Goal: Information Seeking & Learning: Understand process/instructions

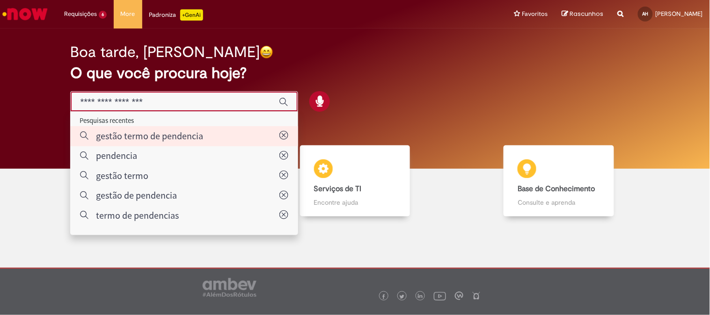
type input "**********"
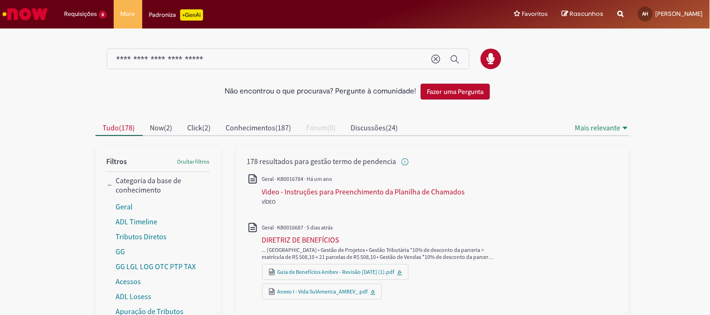
click at [252, 35] on div at bounding box center [354, 54] width 533 height 49
click at [258, 55] on input "**********" at bounding box center [268, 59] width 305 height 11
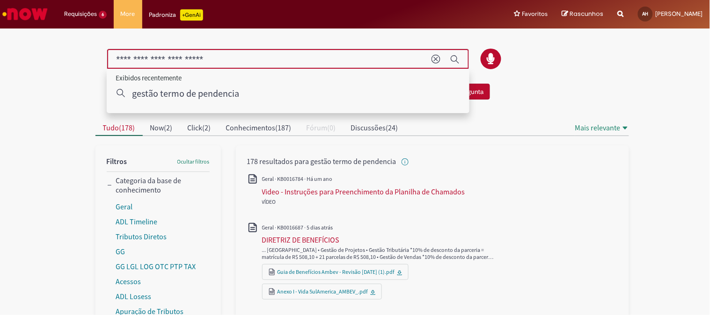
drag, startPoint x: 258, startPoint y: 55, endPoint x: 58, endPoint y: 80, distance: 200.7
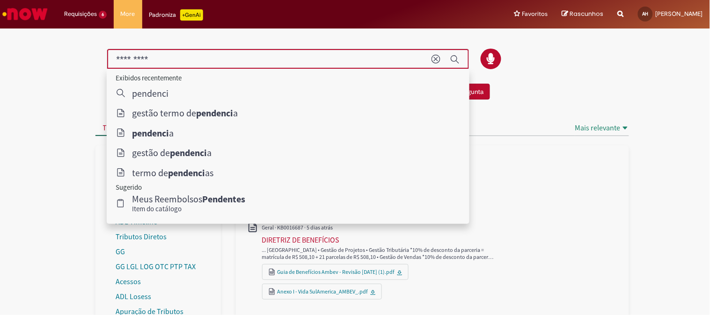
type input "*********"
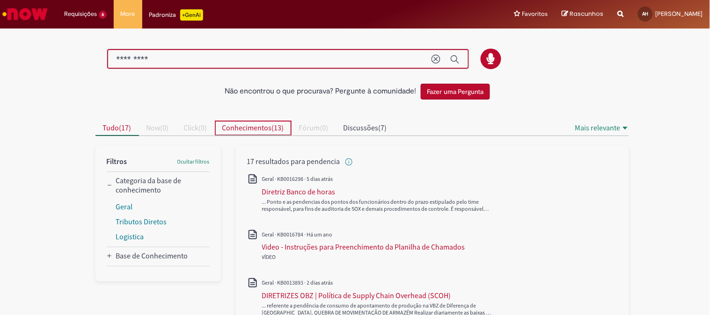
click at [274, 127] on span "Conhecimentos ( 13 )" at bounding box center [253, 127] width 62 height 9
click at [394, 124] on button "Discussões ( 7 )" at bounding box center [365, 128] width 58 height 15
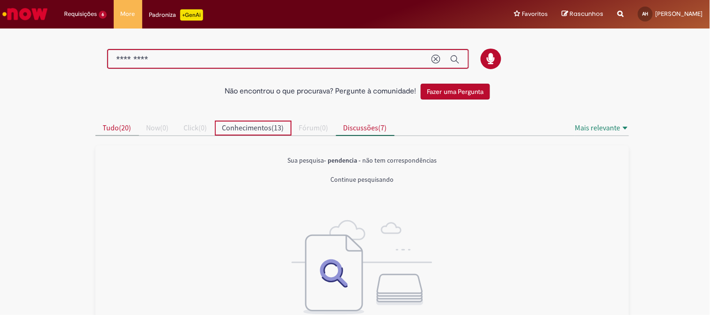
click at [117, 131] on span "Tudo ( 20 )" at bounding box center [117, 127] width 29 height 9
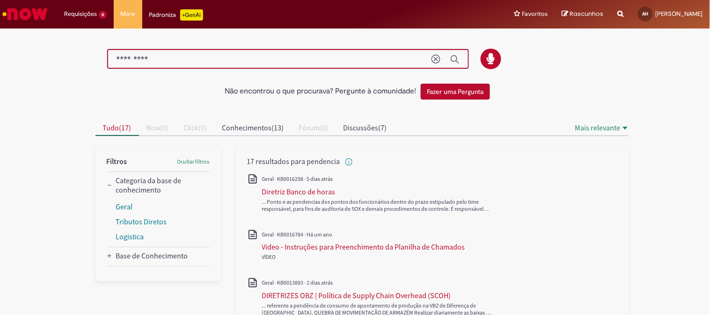
click at [31, 17] on img "Ir para a Homepage" at bounding box center [25, 14] width 48 height 19
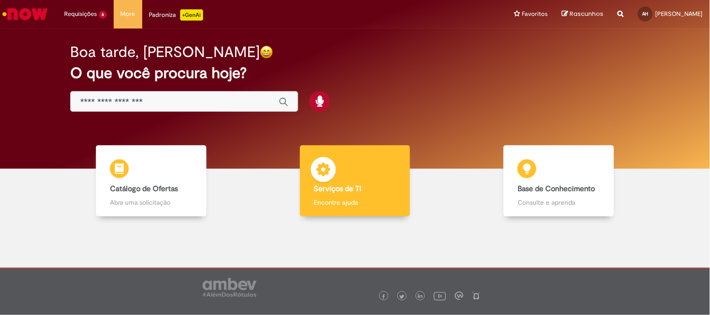
click at [344, 192] on b "Serviços de TI" at bounding box center [338, 188] width 48 height 9
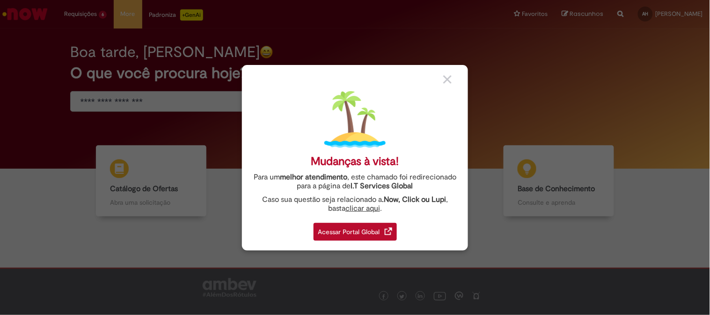
drag, startPoint x: 443, startPoint y: 76, endPoint x: 310, endPoint y: 117, distance: 139.5
click at [443, 76] on img at bounding box center [447, 79] width 8 height 8
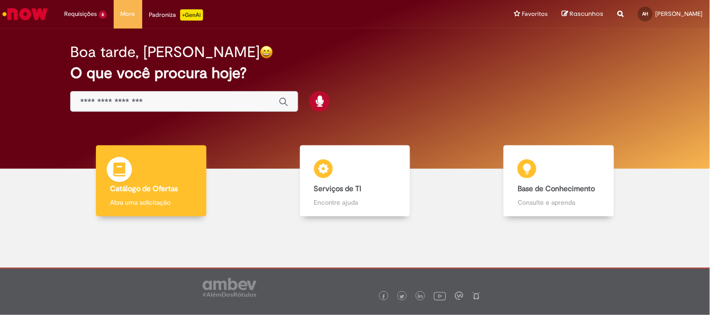
click at [165, 166] on div "Catálogo de Ofertas Catálogo de Ofertas Abra uma solicitação" at bounding box center [151, 181] width 110 height 72
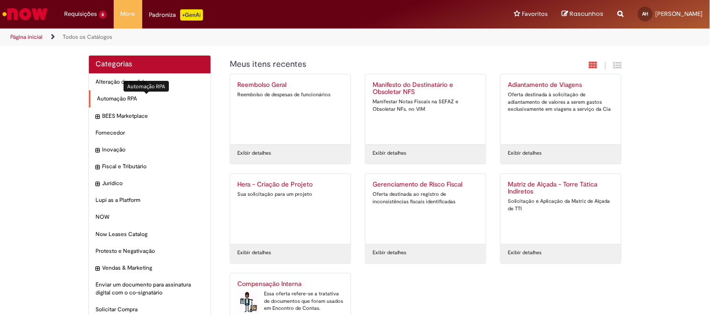
click at [128, 97] on span "Automação RPA Itens" at bounding box center [150, 99] width 107 height 8
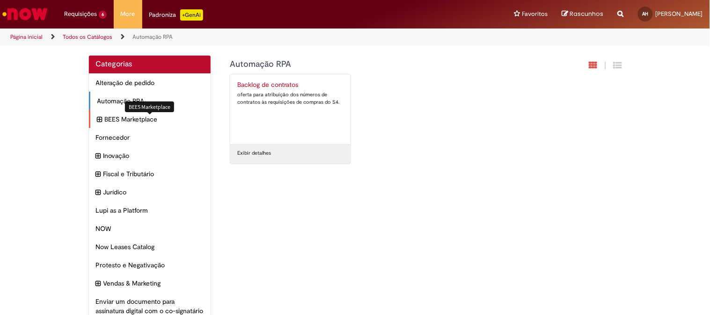
click at [141, 120] on span "BEES Marketplace Itens" at bounding box center [154, 119] width 99 height 9
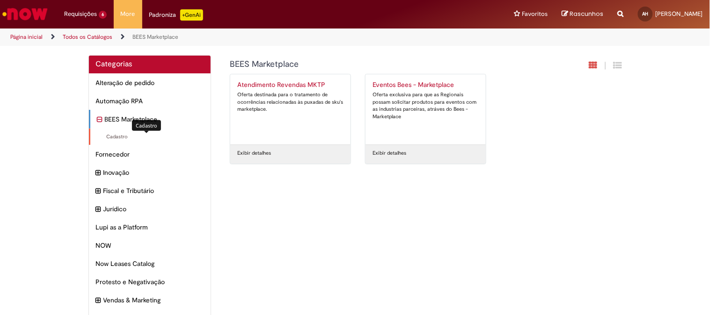
click at [143, 134] on span "Cadastro Itens" at bounding box center [150, 136] width 107 height 7
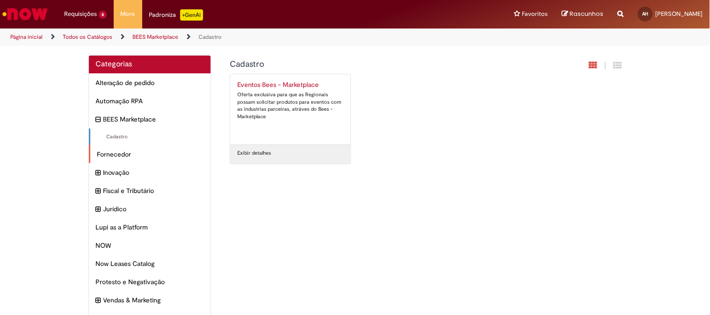
click at [146, 150] on div "Fornecedor Itens" at bounding box center [150, 154] width 122 height 19
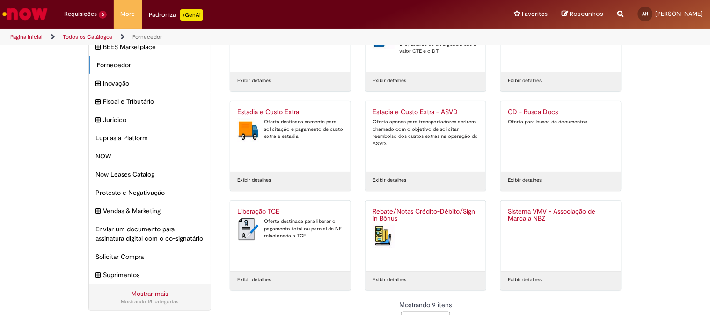
scroll to position [95, 0]
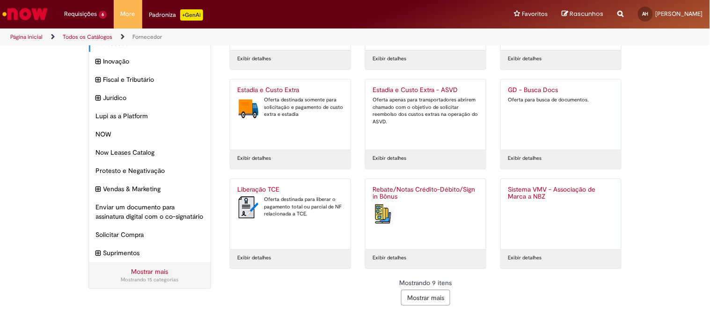
click at [433, 301] on button "Mostrar mais" at bounding box center [425, 298] width 49 height 16
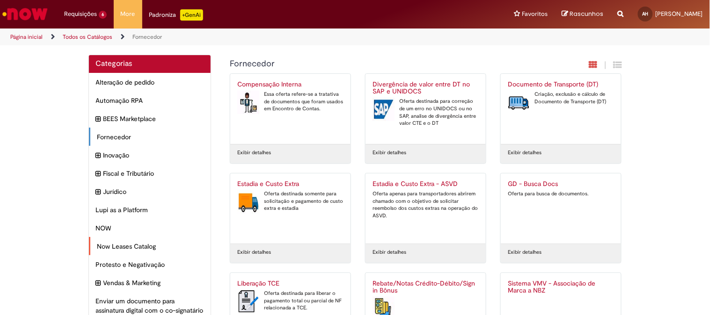
scroll to position [0, 0]
click at [38, 12] on img "Ir para a Homepage" at bounding box center [25, 14] width 48 height 19
